Goal: Find specific page/section: Find specific page/section

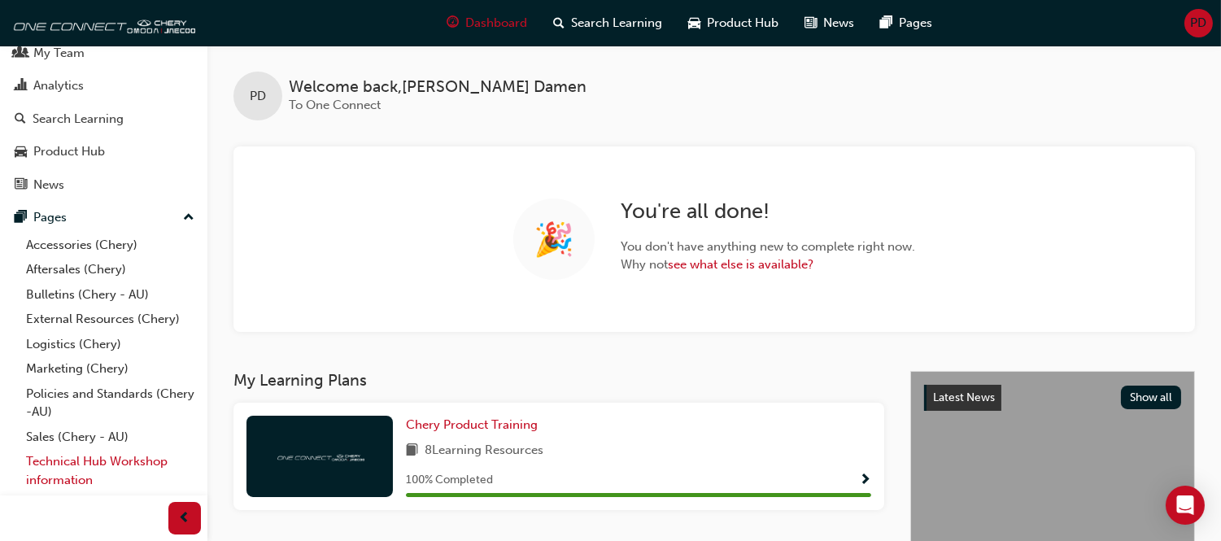
scroll to position [103, 0]
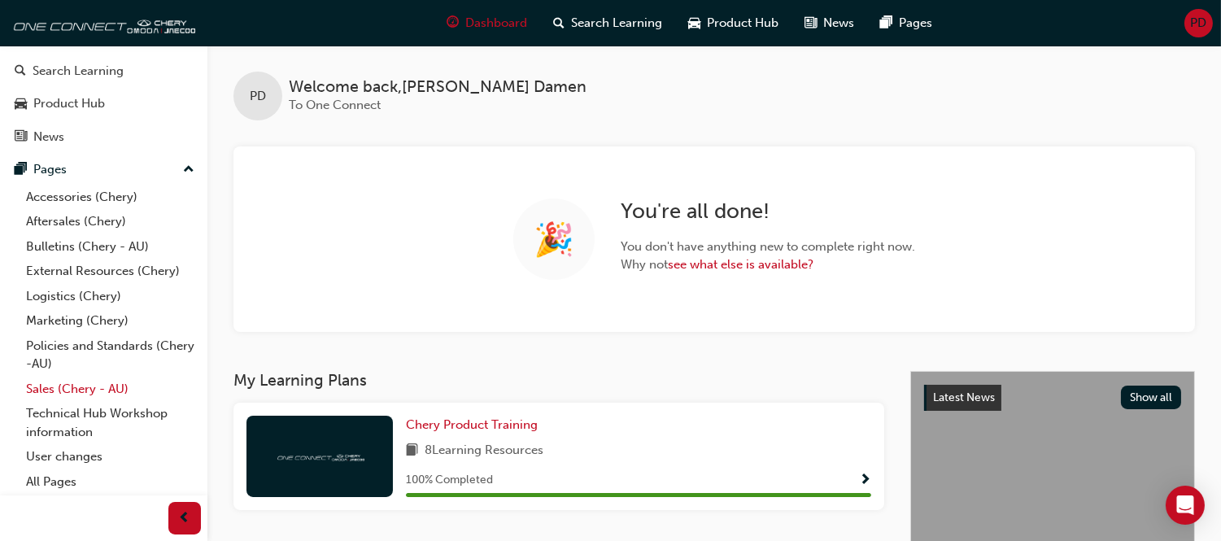
click at [46, 394] on link "Sales (Chery - AU)" at bounding box center [110, 389] width 181 height 25
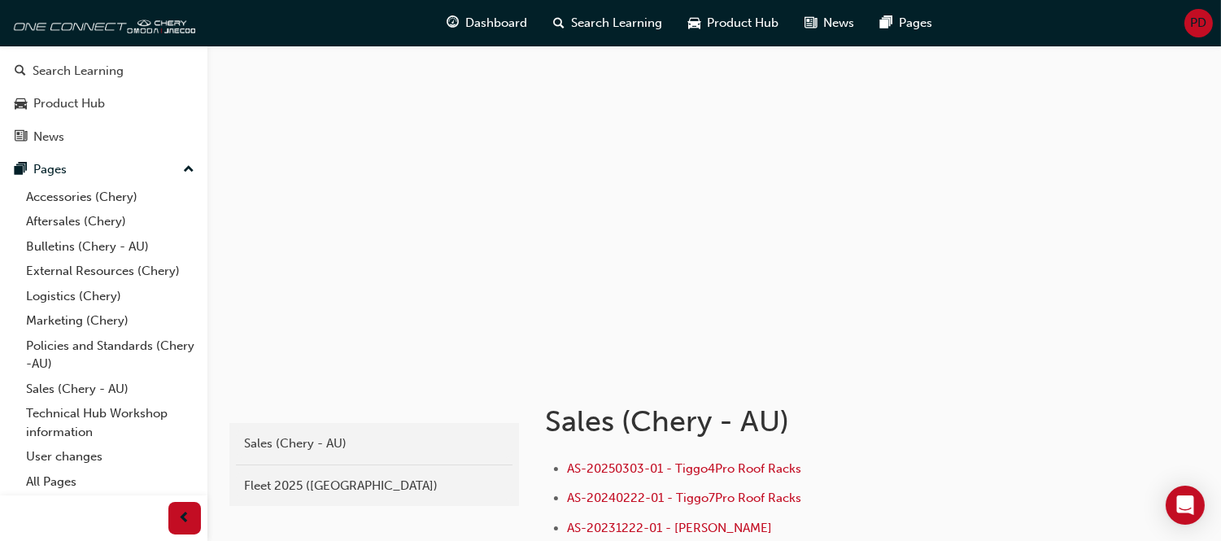
scroll to position [181, 0]
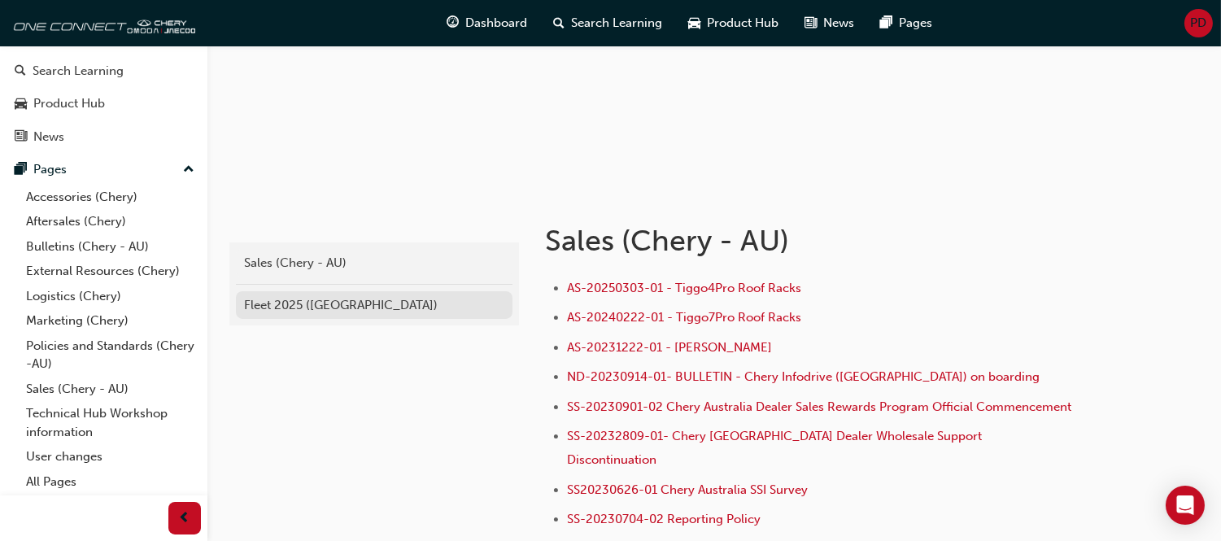
click at [366, 291] on link "Fleet 2025 ([GEOGRAPHIC_DATA])" at bounding box center [374, 305] width 277 height 28
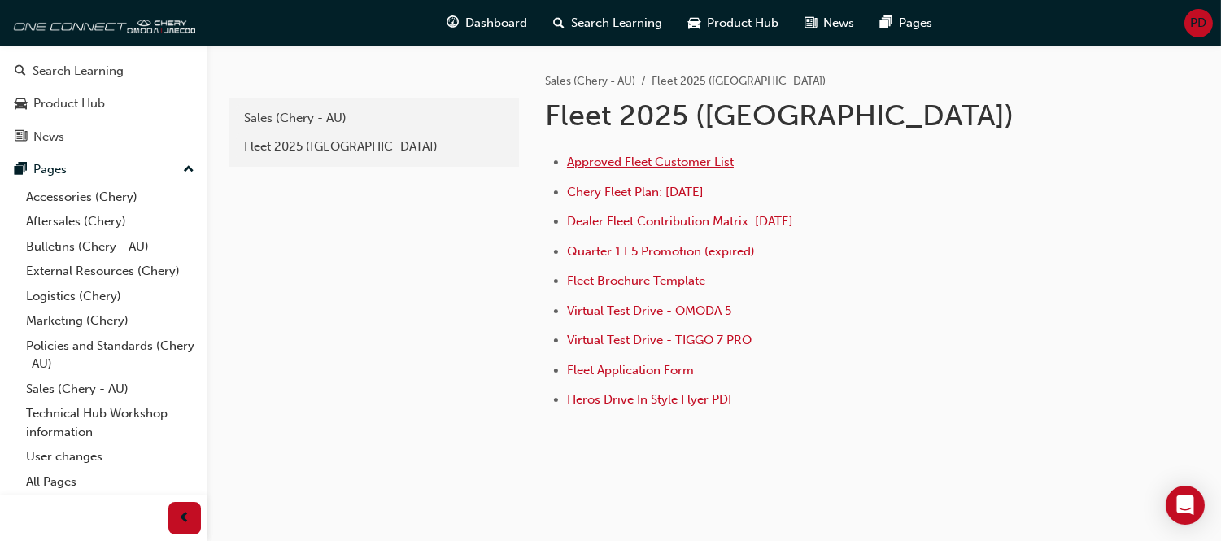
click at [641, 164] on span "Approved Fleet Customer List" at bounding box center [650, 162] width 167 height 15
